Goal: Task Accomplishment & Management: Manage account settings

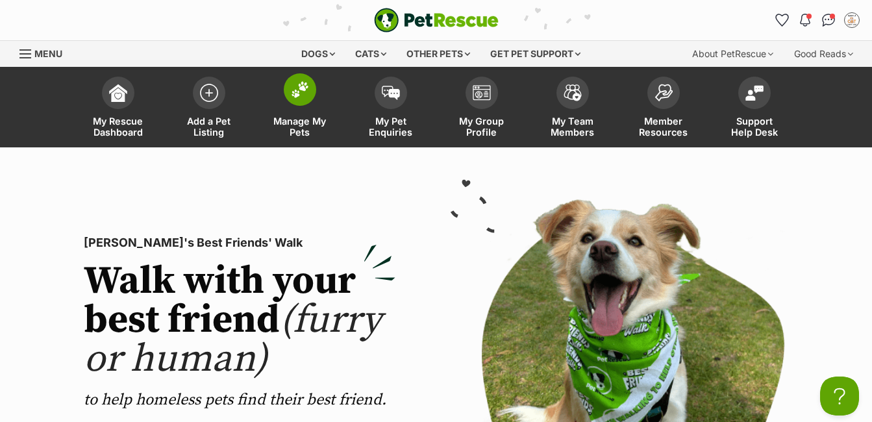
click at [284, 124] on span "Manage My Pets" at bounding box center [300, 127] width 58 height 22
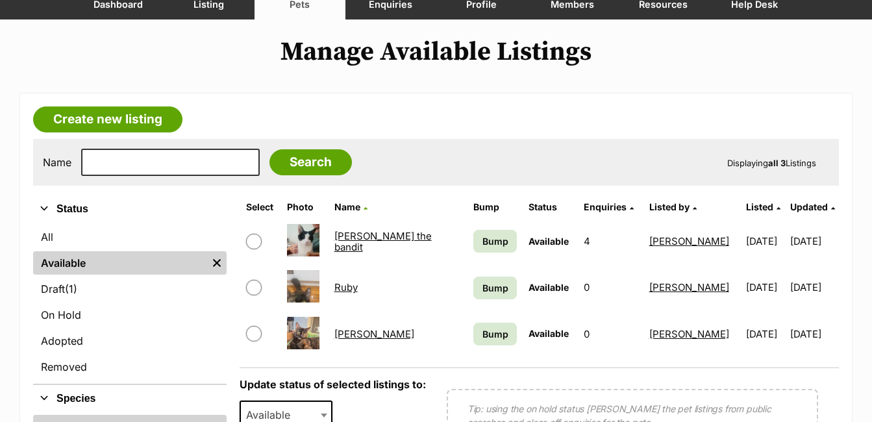
scroll to position [130, 0]
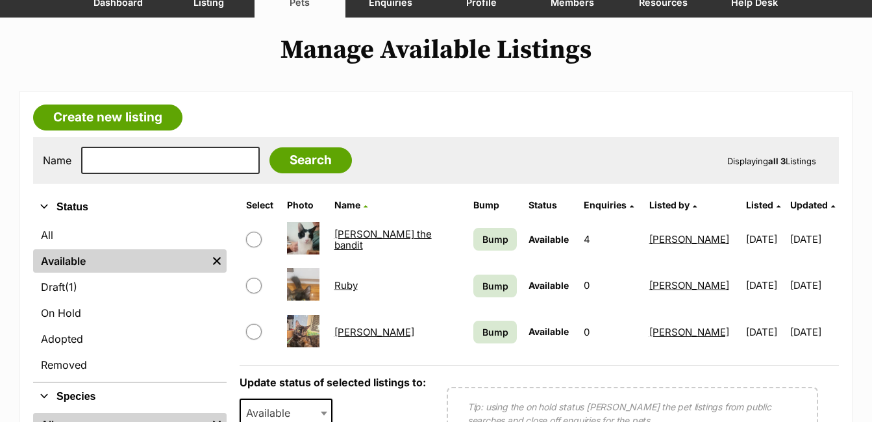
click at [353, 334] on link "[PERSON_NAME]" at bounding box center [374, 332] width 80 height 12
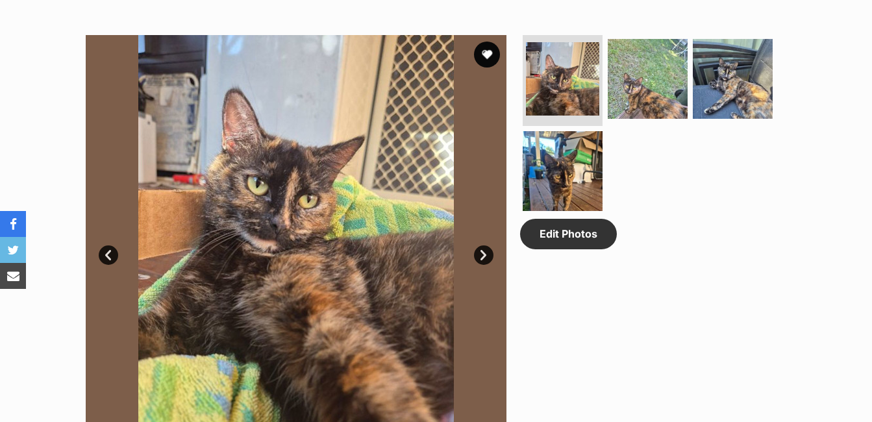
click at [487, 251] on link "Next" at bounding box center [483, 254] width 19 height 19
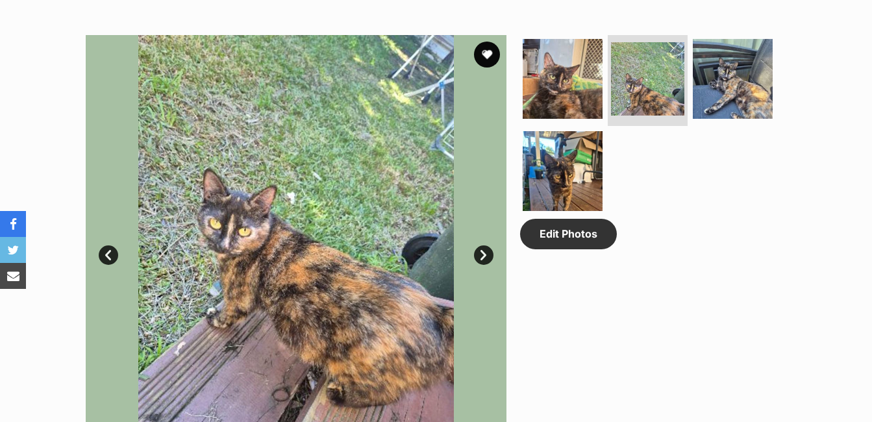
click at [487, 251] on link "Next" at bounding box center [483, 254] width 19 height 19
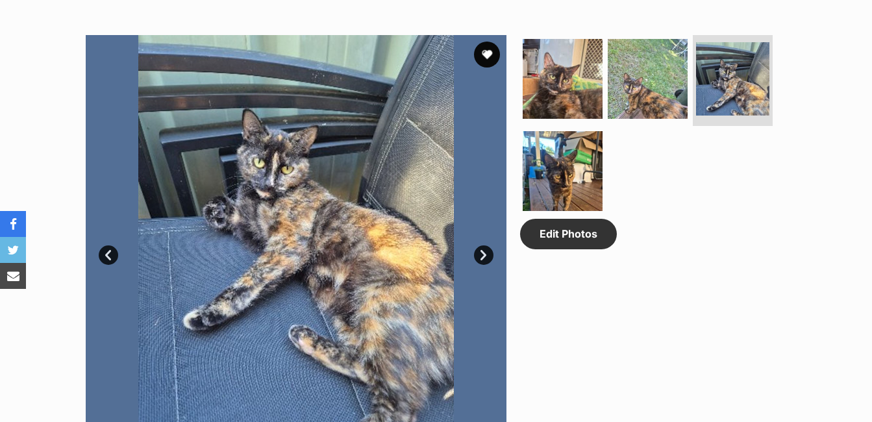
click at [487, 251] on link "Next" at bounding box center [483, 254] width 19 height 19
